Goal: Book appointment/travel/reservation

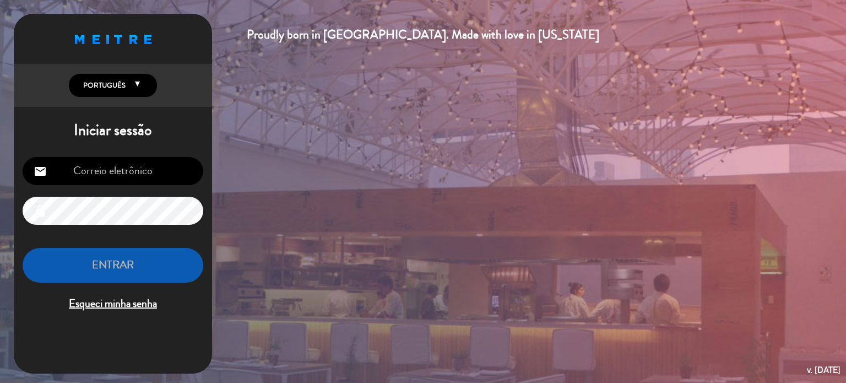
type input "[EMAIL_ADDRESS][DOMAIN_NAME]"
click at [94, 265] on button "ENTRAR" at bounding box center [113, 265] width 181 height 35
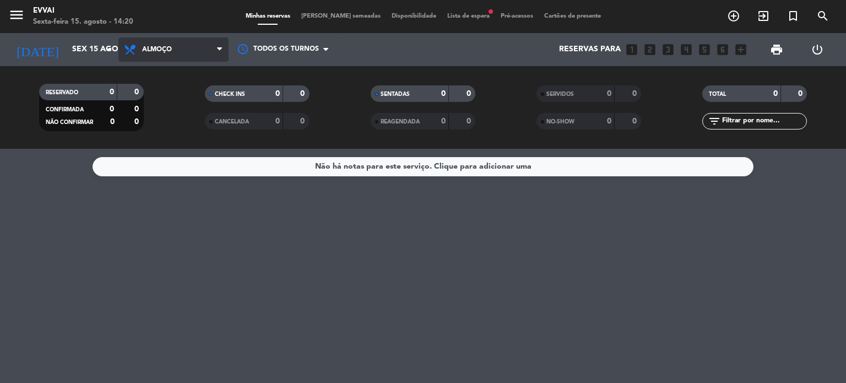
click at [159, 56] on span "Almoço" at bounding box center [173, 49] width 110 height 24
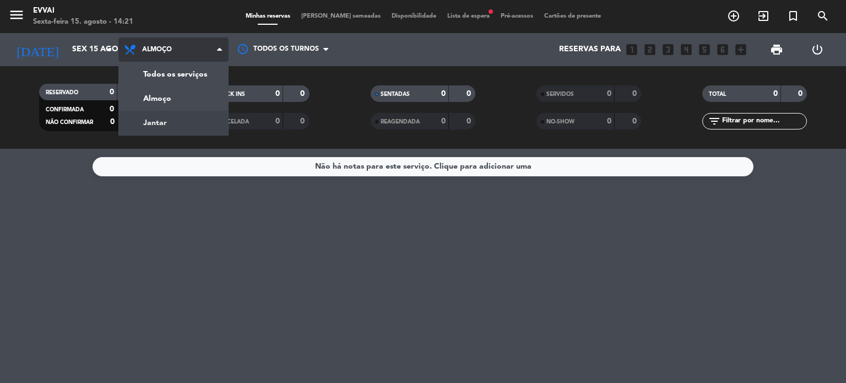
click at [191, 129] on div "menu Evvai Sexta-feira 15. agosto - 14:21 Minhas reservas Mesas semeadas Dispon…" at bounding box center [423, 74] width 846 height 149
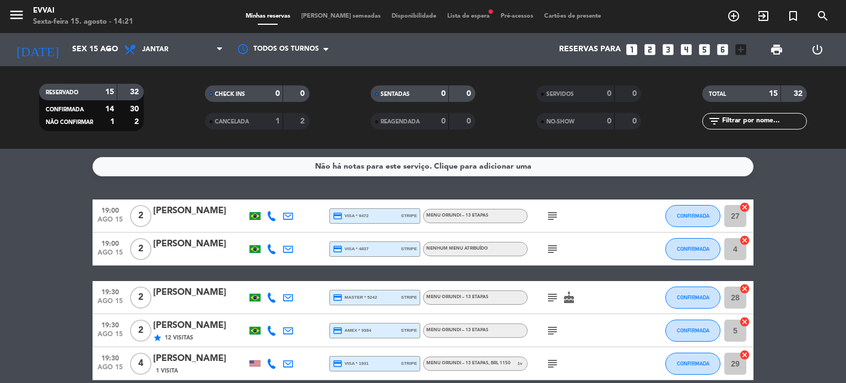
click at [556, 215] on icon "subject" at bounding box center [552, 215] width 13 height 13
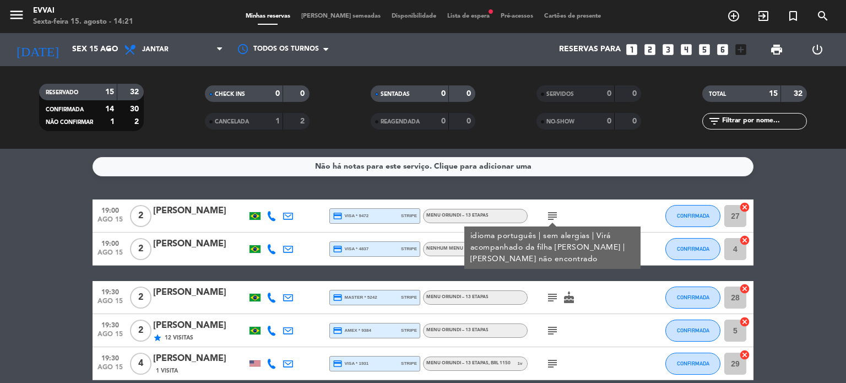
click at [555, 215] on icon "subject" at bounding box center [552, 215] width 13 height 13
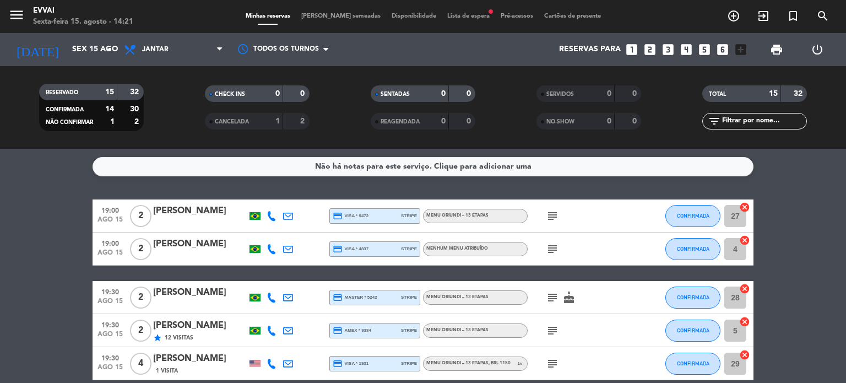
click at [553, 256] on div "subject" at bounding box center [577, 248] width 99 height 32
click at [553, 248] on icon "subject" at bounding box center [552, 248] width 13 height 13
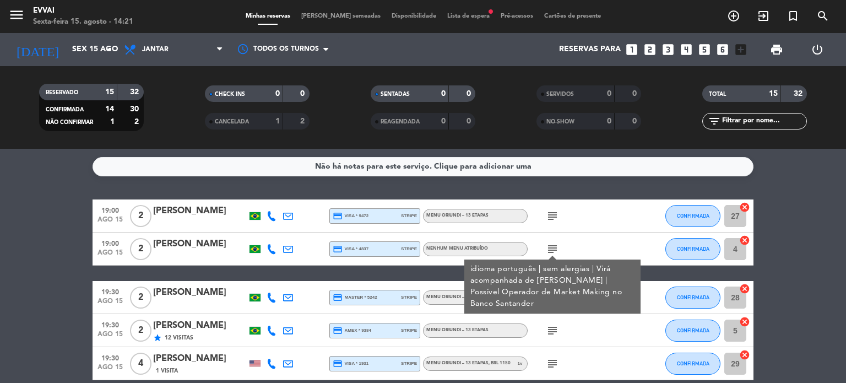
click at [553, 248] on icon "subject" at bounding box center [552, 248] width 13 height 13
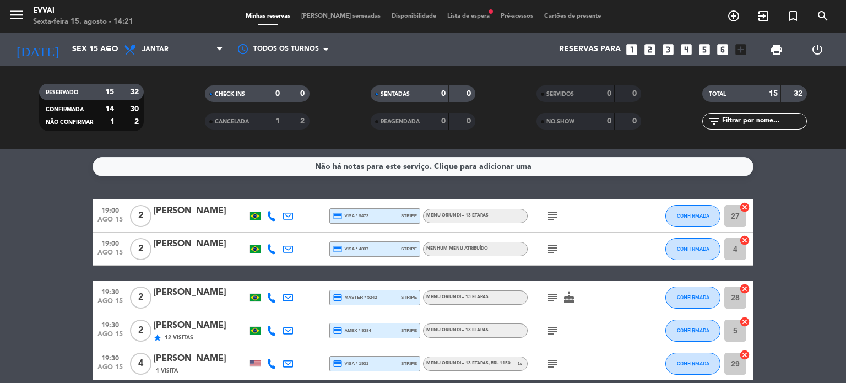
click at [546, 298] on icon "subject" at bounding box center [552, 297] width 13 height 13
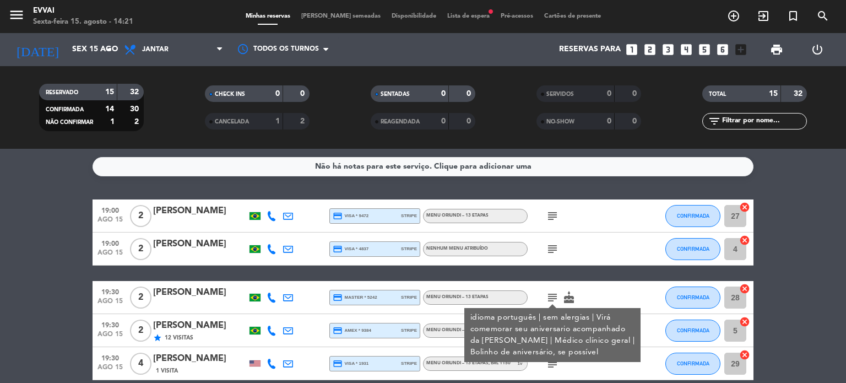
click at [546, 298] on icon "subject" at bounding box center [552, 297] width 13 height 13
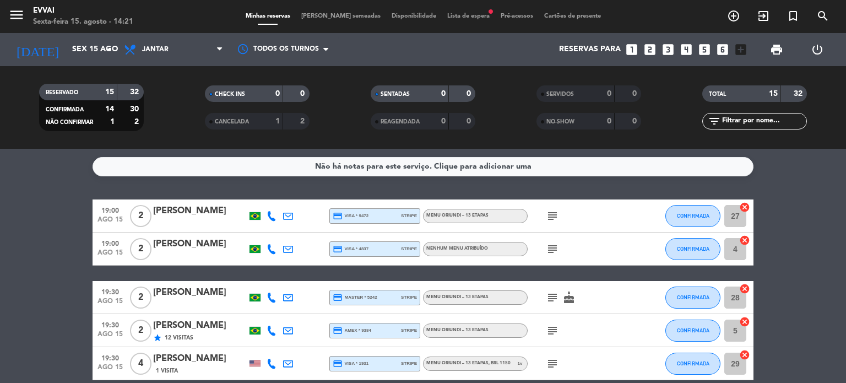
click at [555, 329] on icon "subject" at bounding box center [552, 330] width 13 height 13
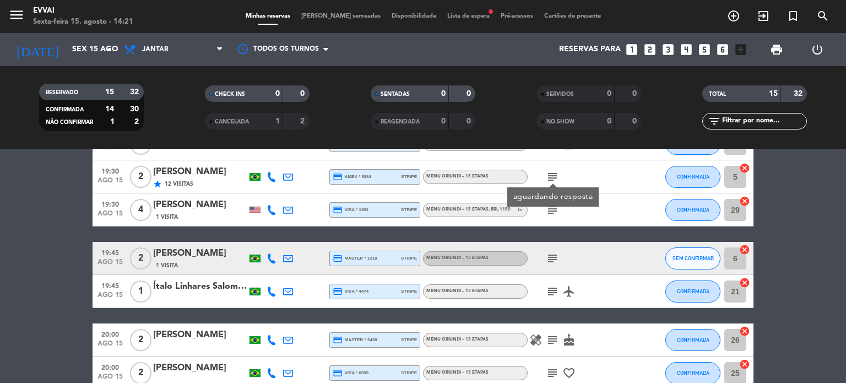
scroll to position [154, 0]
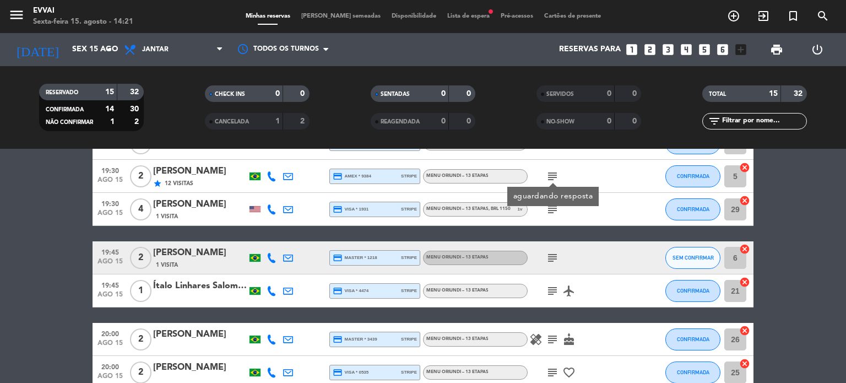
click at [552, 210] on icon "subject" at bounding box center [552, 209] width 13 height 13
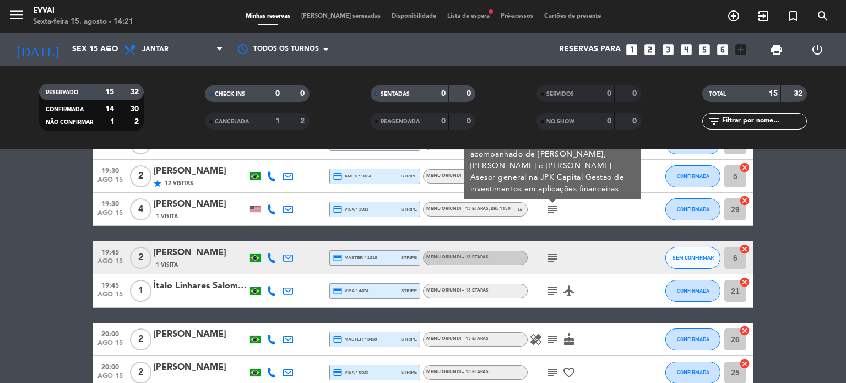
click at [553, 257] on icon "subject" at bounding box center [552, 257] width 13 height 13
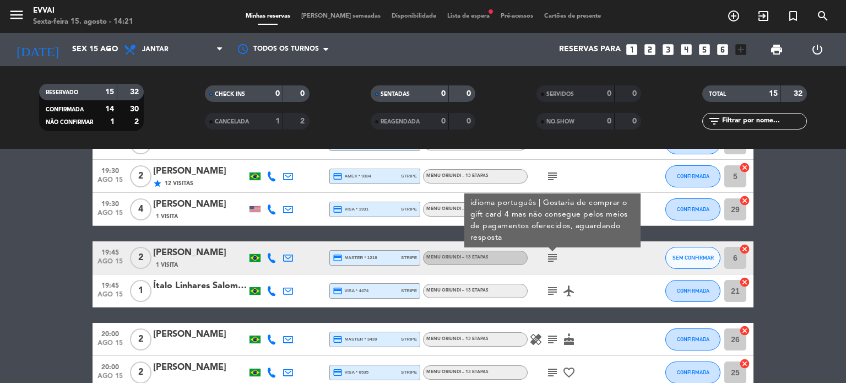
click at [550, 292] on icon "subject" at bounding box center [552, 290] width 13 height 13
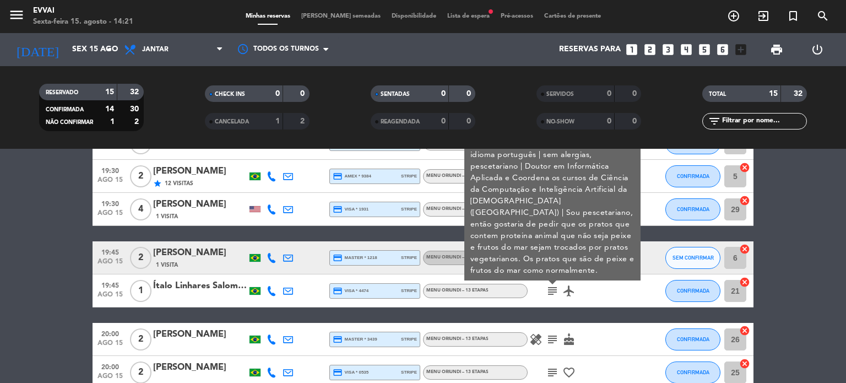
click at [551, 336] on icon "subject" at bounding box center [552, 339] width 13 height 13
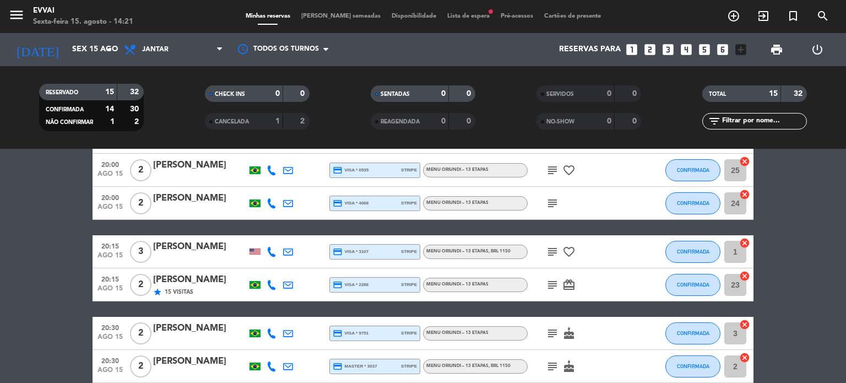
scroll to position [356, 0]
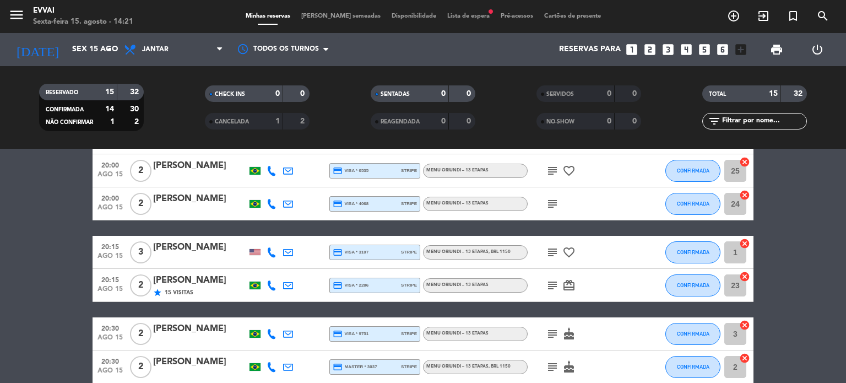
click at [552, 169] on icon "subject" at bounding box center [552, 170] width 13 height 13
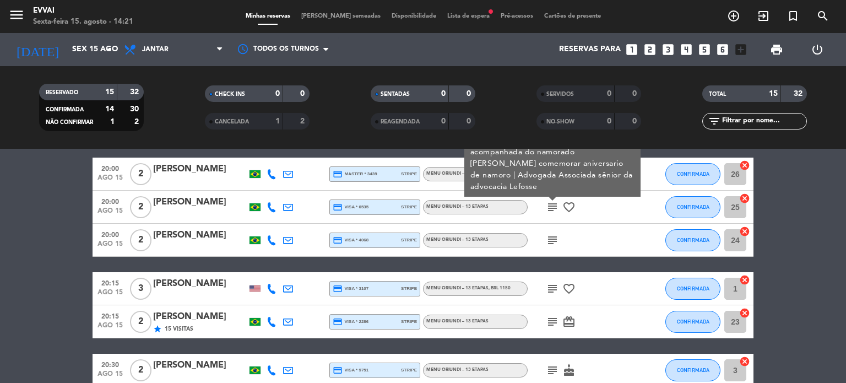
scroll to position [323, 0]
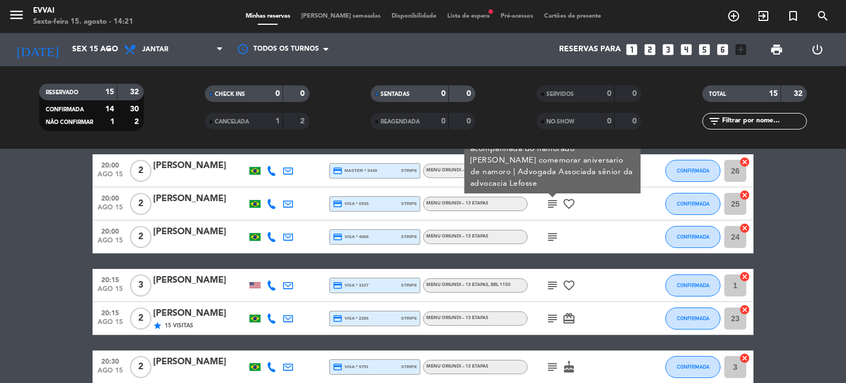
click at [549, 231] on icon "subject" at bounding box center [552, 236] width 13 height 13
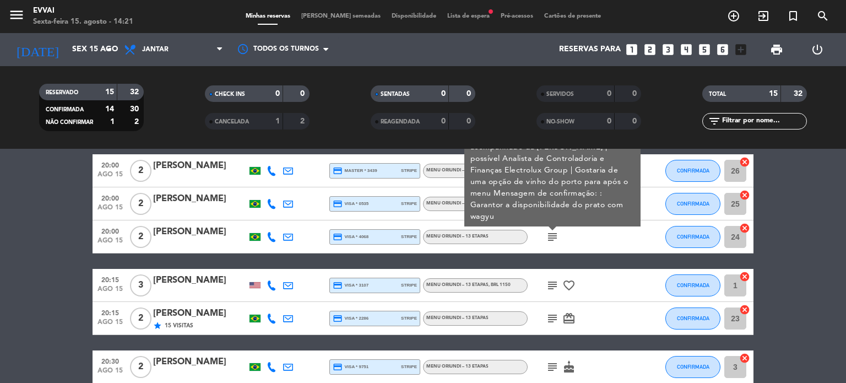
click at [552, 284] on icon "subject" at bounding box center [552, 285] width 13 height 13
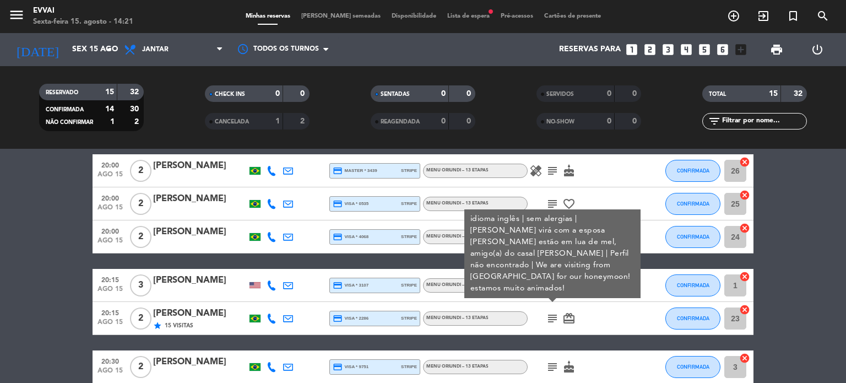
click at [551, 321] on icon "subject" at bounding box center [552, 318] width 13 height 13
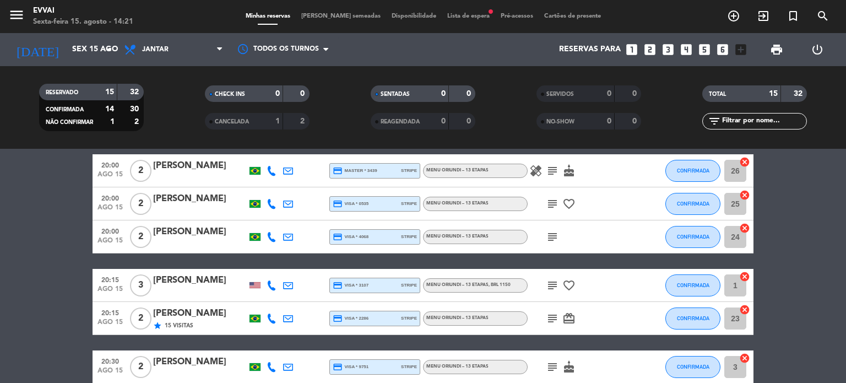
click at [551, 321] on icon "subject" at bounding box center [552, 318] width 13 height 13
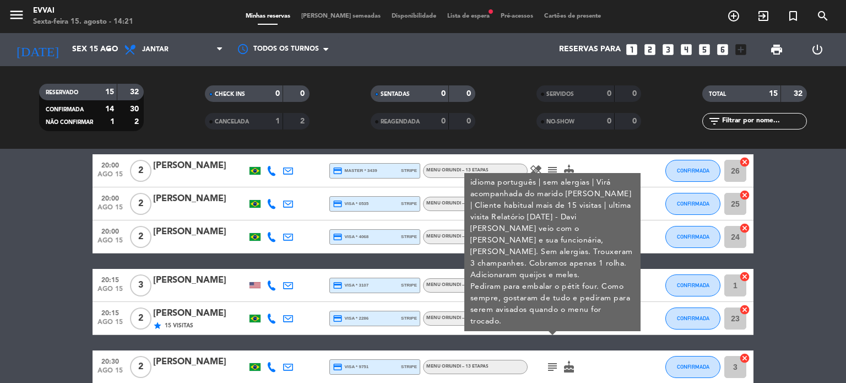
click at [552, 365] on icon "subject" at bounding box center [552, 366] width 13 height 13
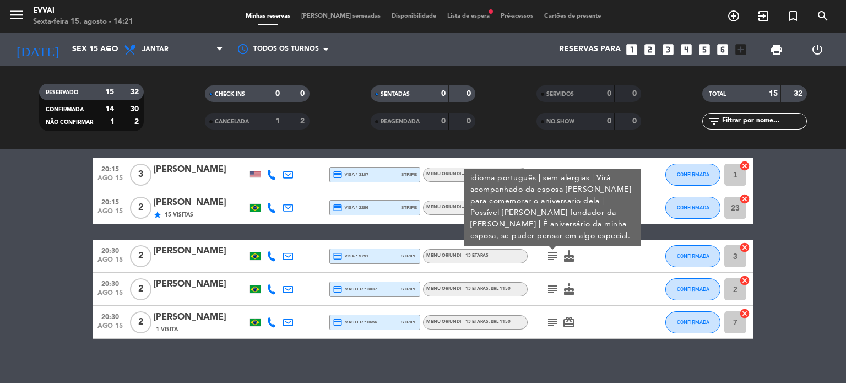
scroll to position [444, 0]
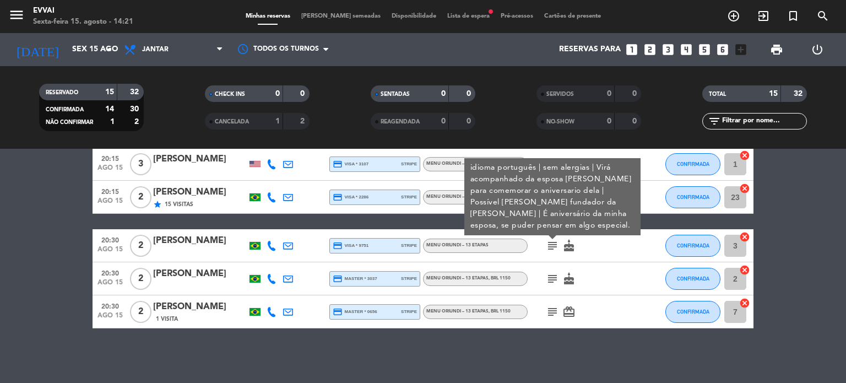
click at [551, 280] on icon "subject" at bounding box center [552, 278] width 13 height 13
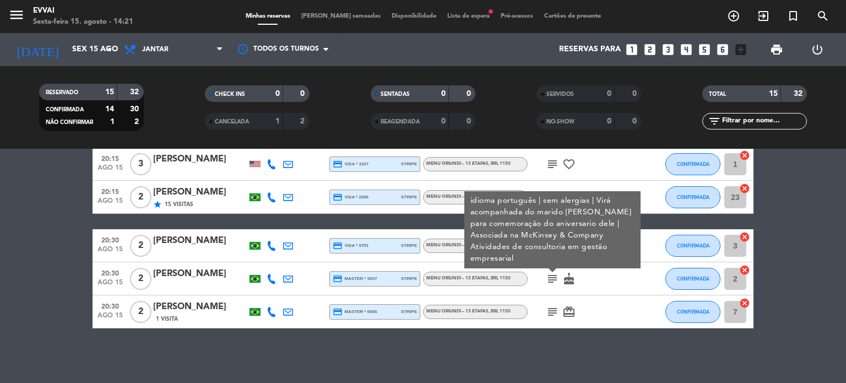
click at [551, 314] on icon "subject" at bounding box center [552, 311] width 13 height 13
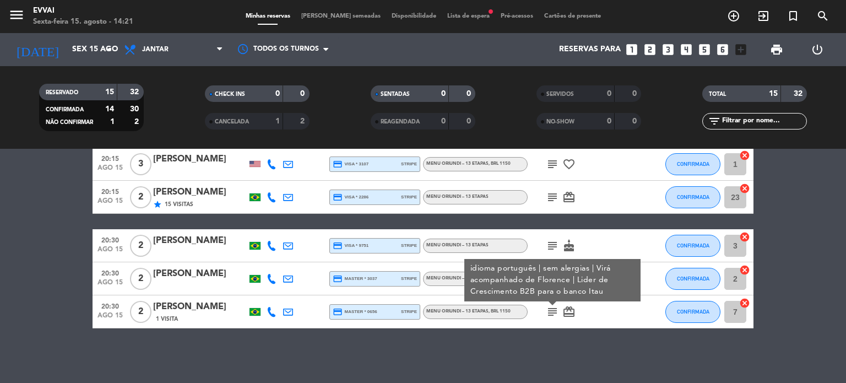
click at [551, 314] on icon "subject" at bounding box center [552, 311] width 13 height 13
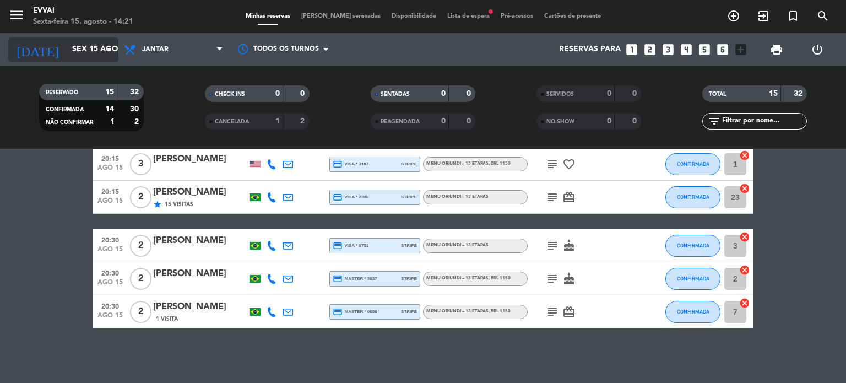
click at [67, 48] on input "Sex 15 ago" at bounding box center [119, 50] width 105 height 20
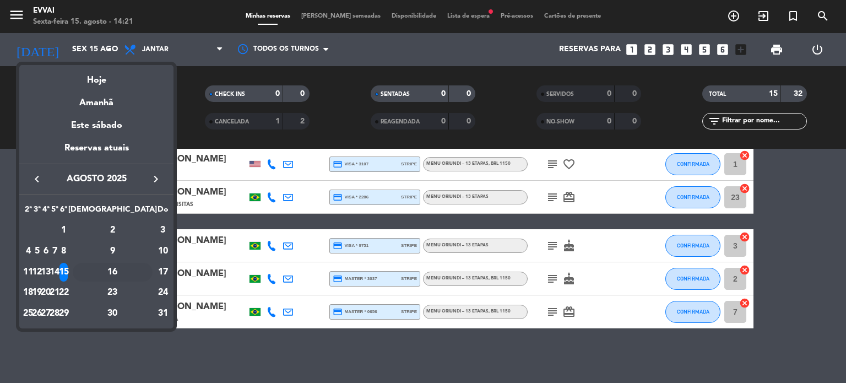
click at [140, 275] on div "16" at bounding box center [113, 272] width 80 height 19
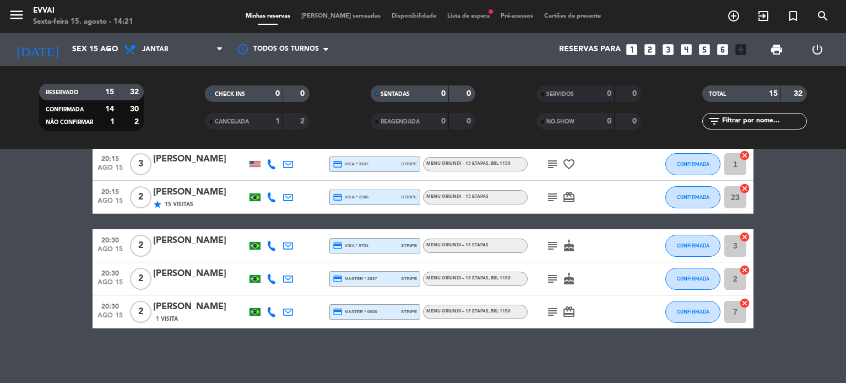
type input "Sáb 16 ago"
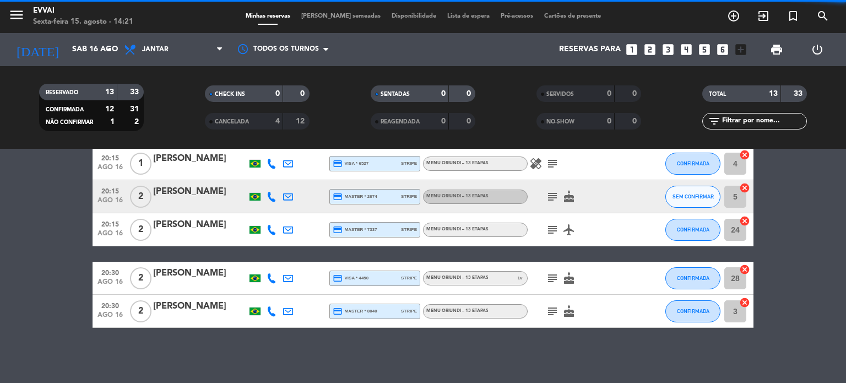
scroll to position [378, 0]
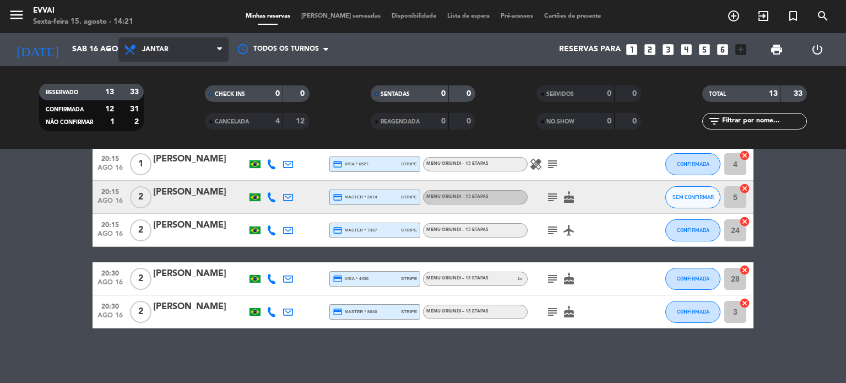
click at [174, 48] on span "Jantar" at bounding box center [173, 49] width 110 height 24
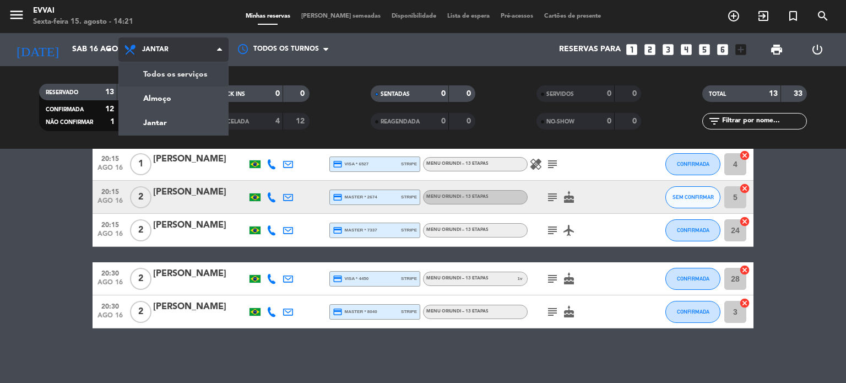
click at [176, 75] on div "menu Evvai Sexta-feira 15. agosto - 14:21 Minhas reservas Mesas semeadas Dispon…" at bounding box center [423, 74] width 846 height 149
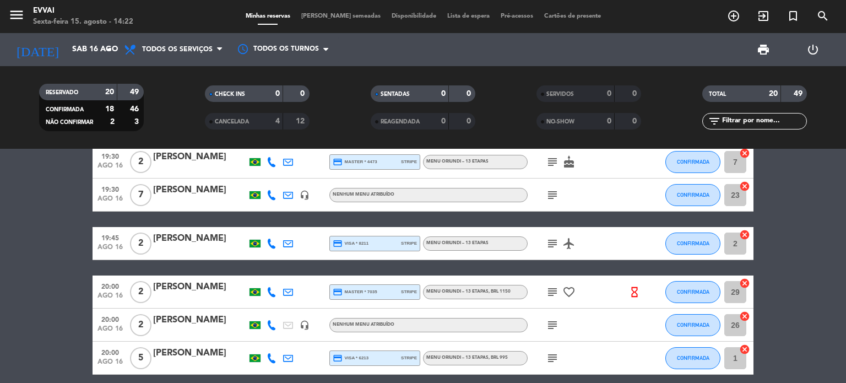
scroll to position [0, 0]
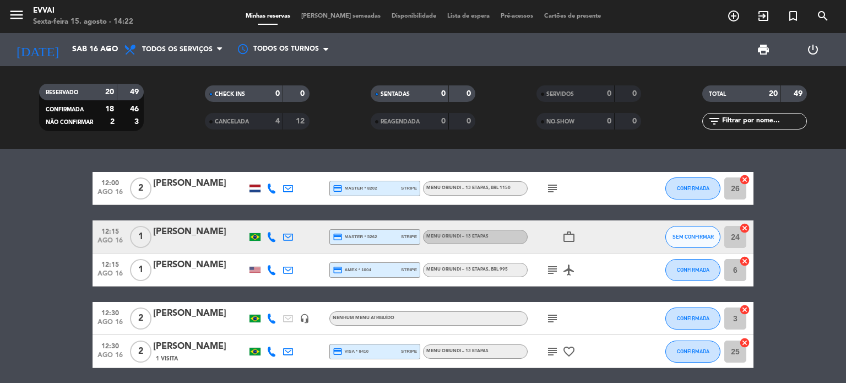
click at [556, 185] on icon "subject" at bounding box center [552, 188] width 13 height 13
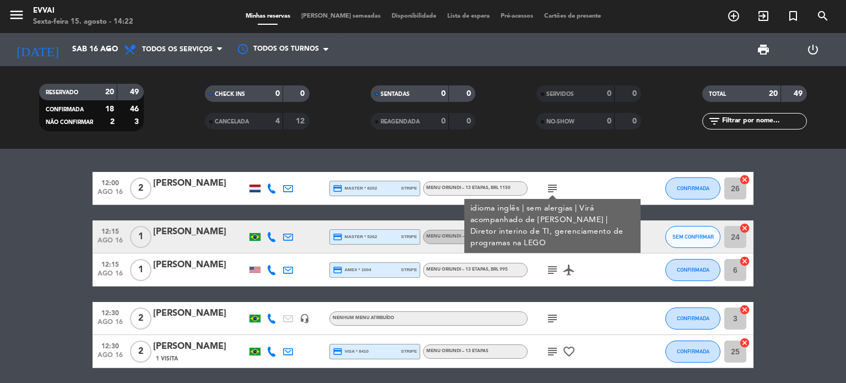
click at [556, 185] on icon "subject" at bounding box center [552, 188] width 13 height 13
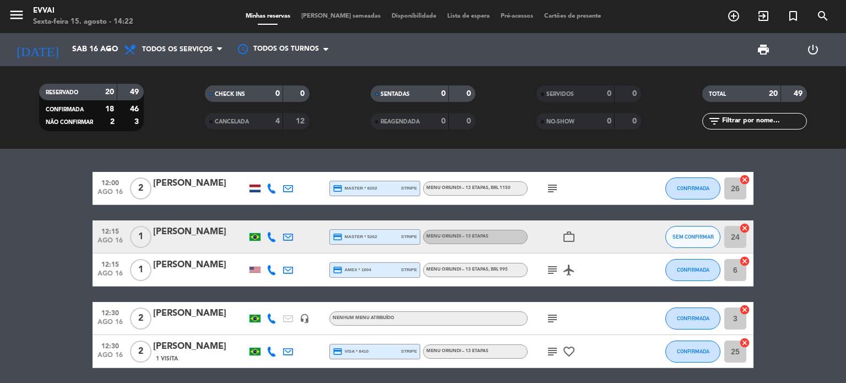
click at [553, 269] on icon "subject" at bounding box center [552, 269] width 13 height 13
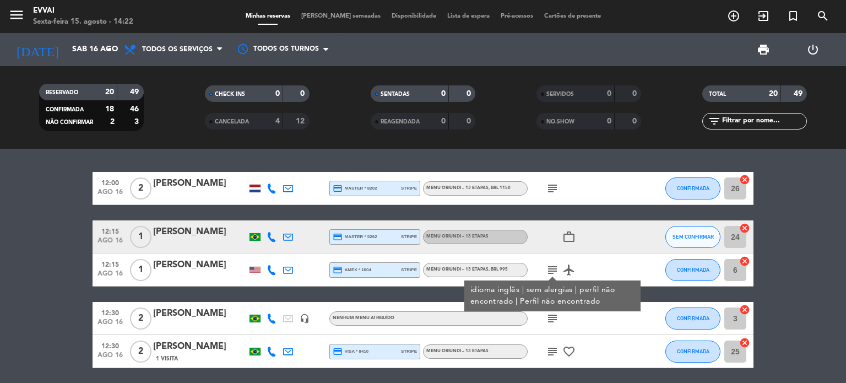
click at [553, 269] on icon "subject" at bounding box center [552, 269] width 13 height 13
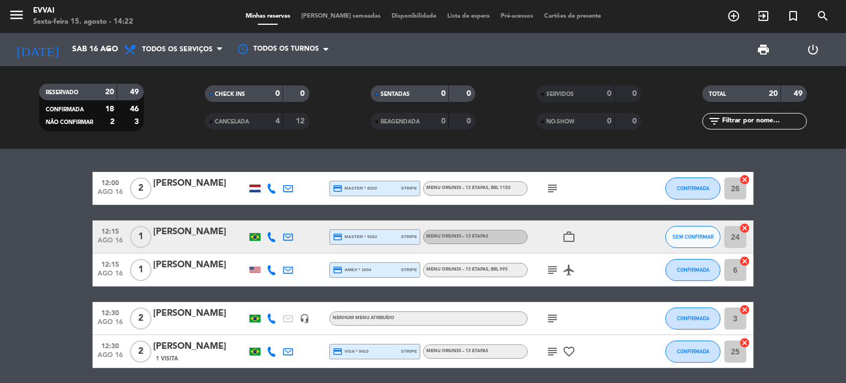
click at [554, 318] on icon "subject" at bounding box center [552, 318] width 13 height 13
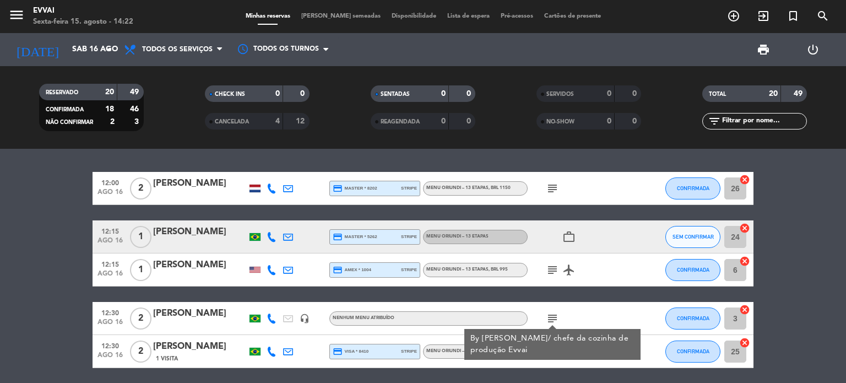
click at [554, 318] on icon "subject" at bounding box center [552, 318] width 13 height 13
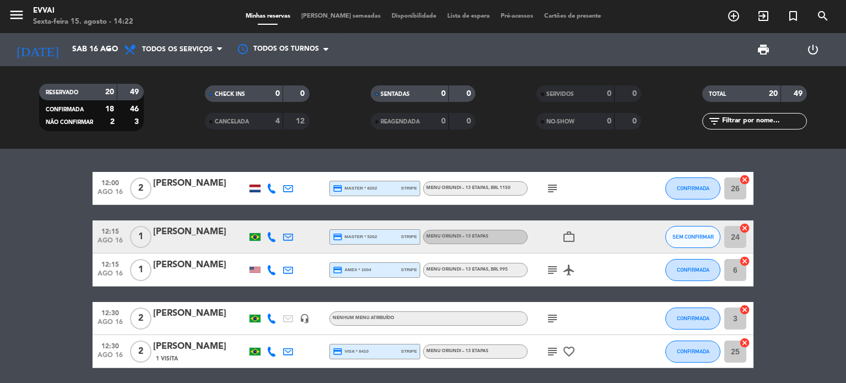
click at [554, 318] on icon "subject" at bounding box center [552, 318] width 13 height 13
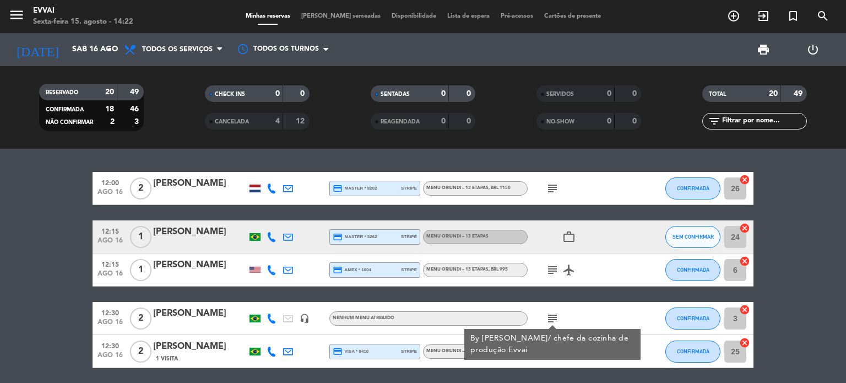
click at [554, 318] on icon "subject" at bounding box center [552, 318] width 13 height 13
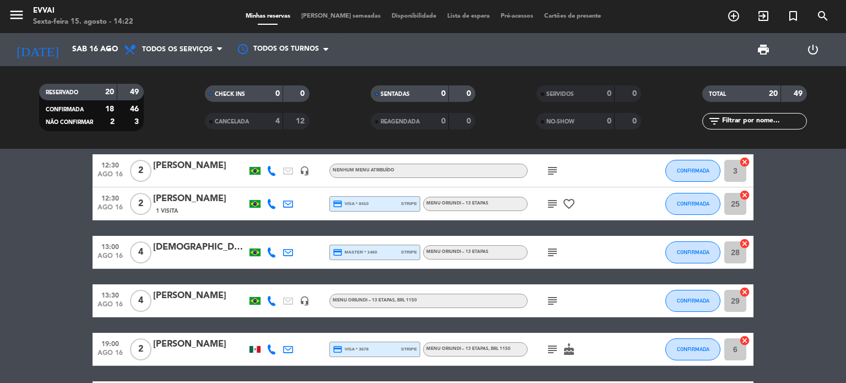
scroll to position [149, 0]
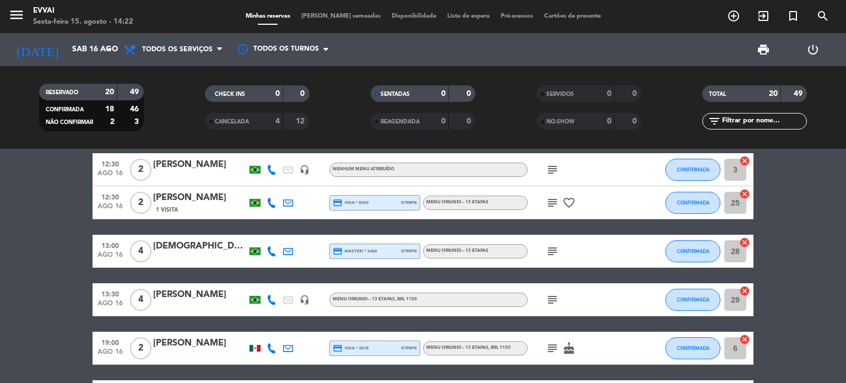
click at [551, 203] on icon "subject" at bounding box center [552, 202] width 13 height 13
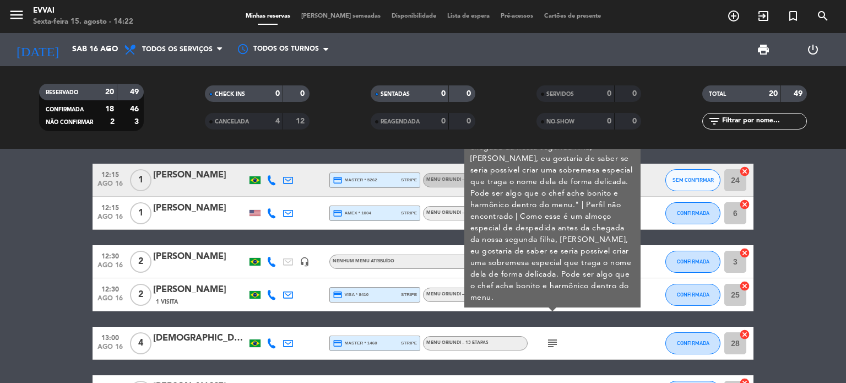
scroll to position [56, 0]
